Goal: Information Seeking & Learning: Learn about a topic

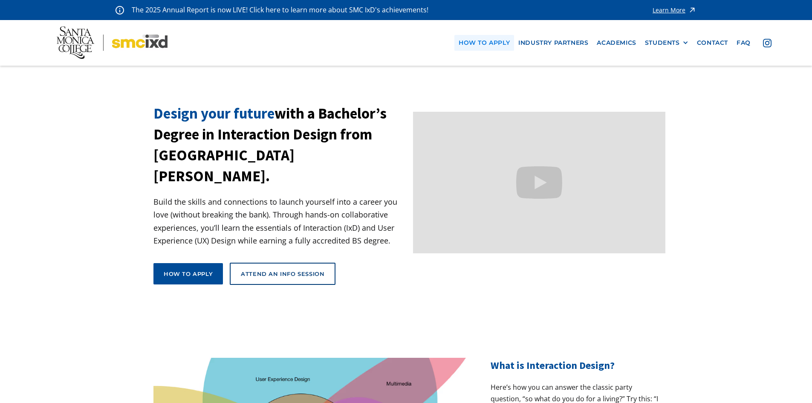
click at [475, 46] on link "how to apply" at bounding box center [484, 43] width 60 height 16
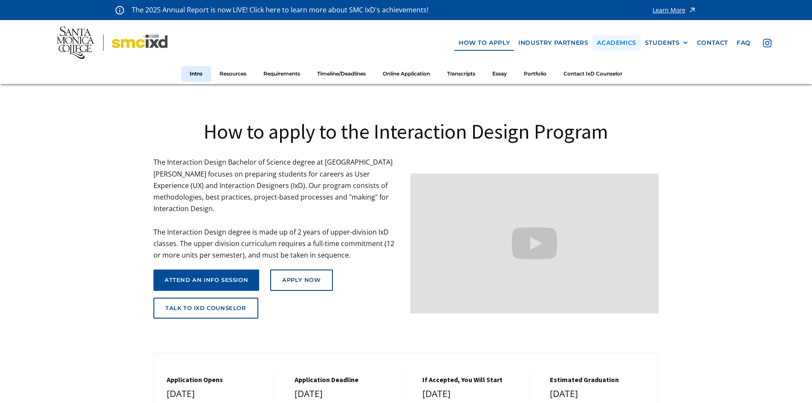
click at [607, 45] on link "Academics" at bounding box center [616, 43] width 48 height 16
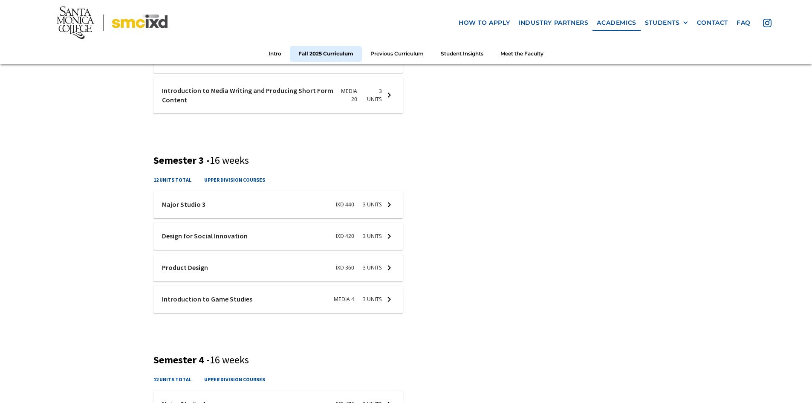
scroll to position [682, 0]
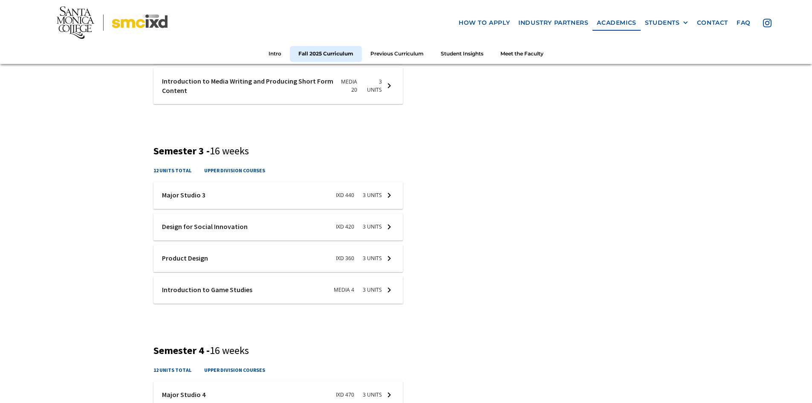
click at [360, 192] on div at bounding box center [277, 195] width 249 height 27
